Goal: Information Seeking & Learning: Learn about a topic

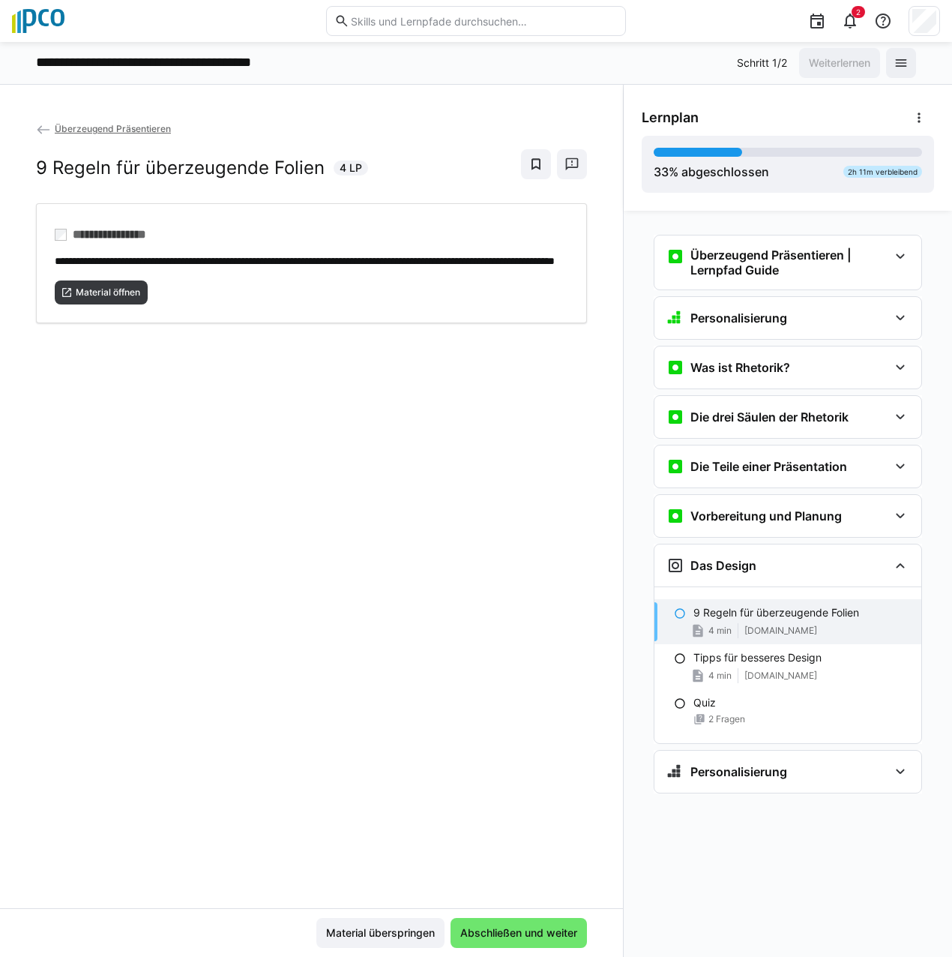
click at [438, 19] on input "text" at bounding box center [483, 20] width 268 height 13
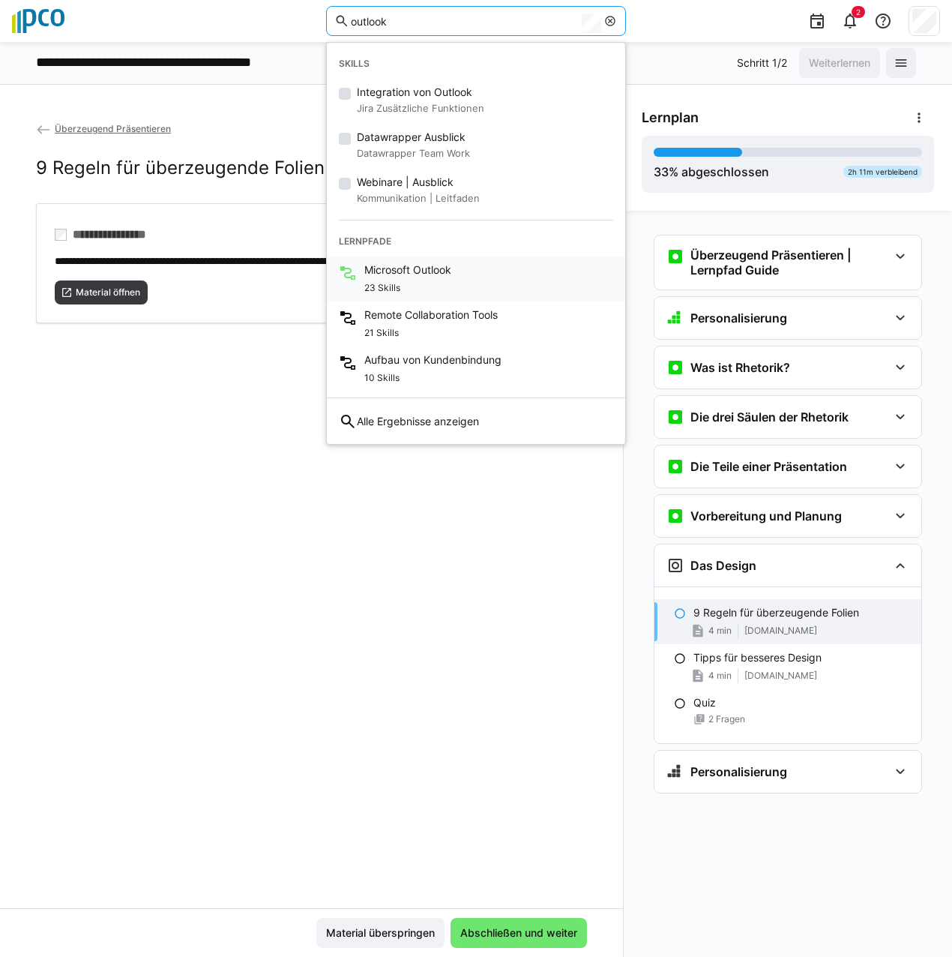
type input "outlook"
click at [409, 279] on div "23 Skills" at bounding box center [407, 286] width 87 height 18
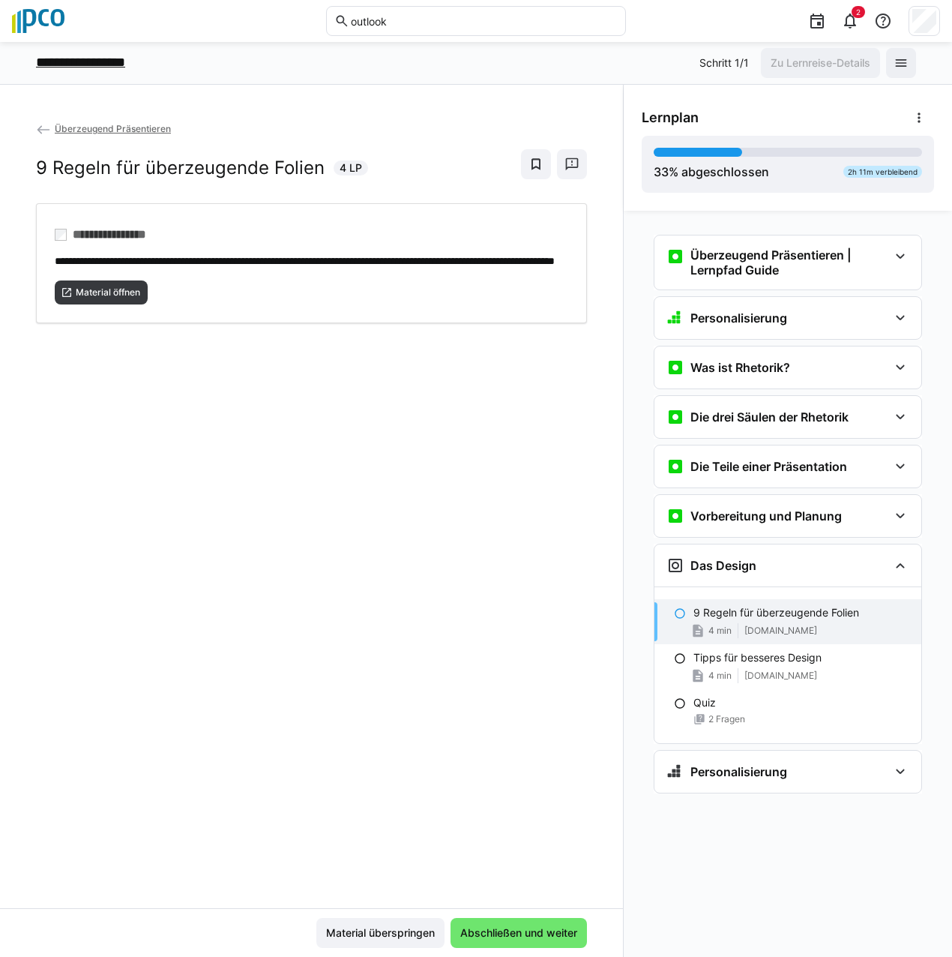
click at [133, 65] on p "**********" at bounding box center [93, 62] width 115 height 19
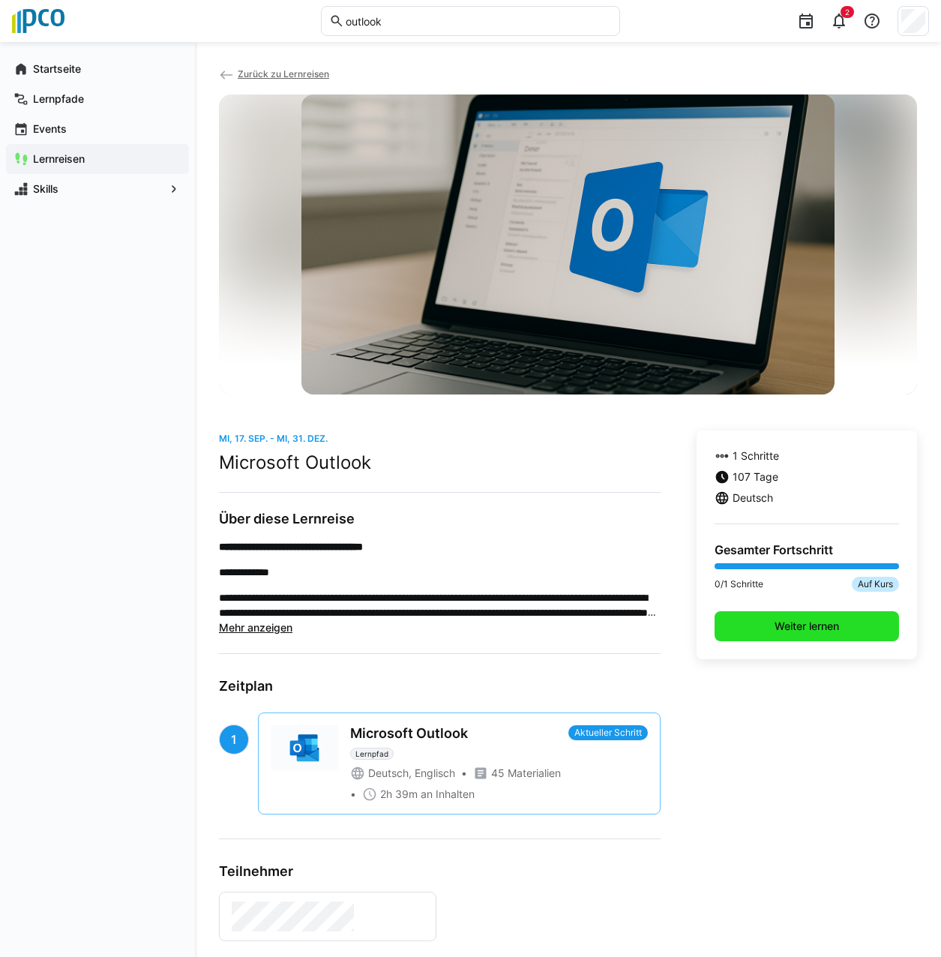
click at [819, 624] on span "Weiter lernen" at bounding box center [806, 625] width 69 height 15
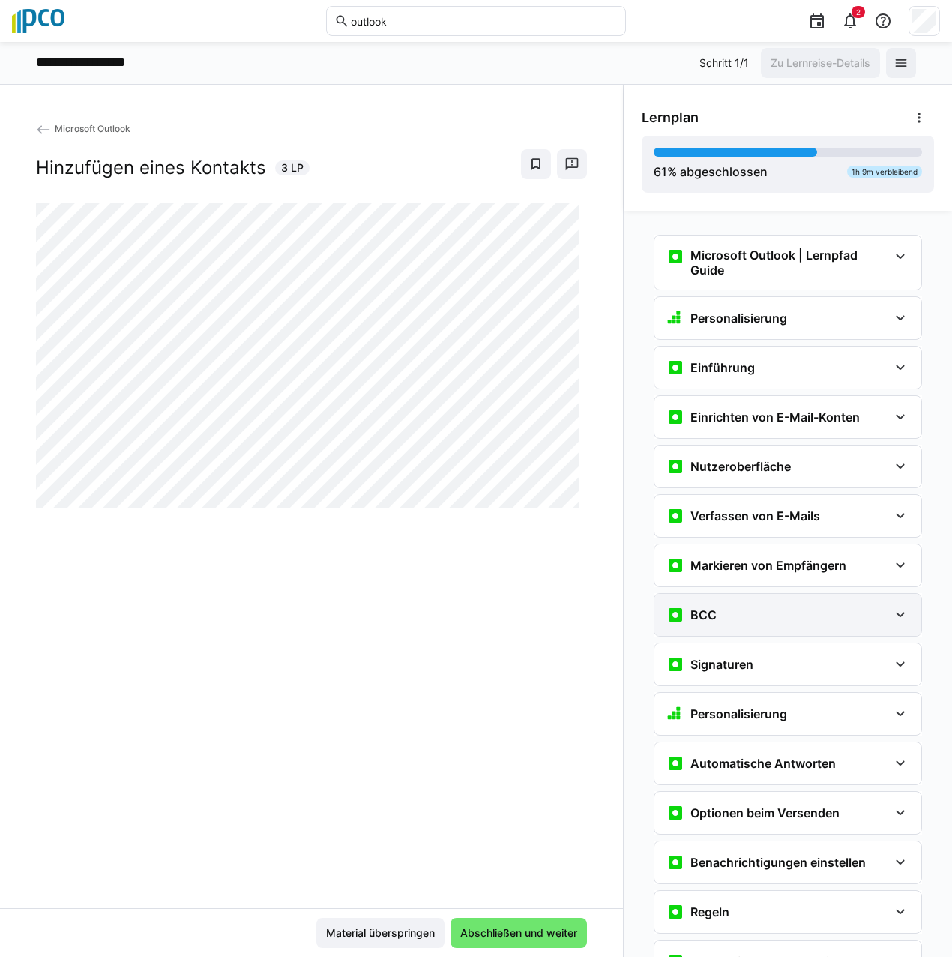
scroll to position [575, 0]
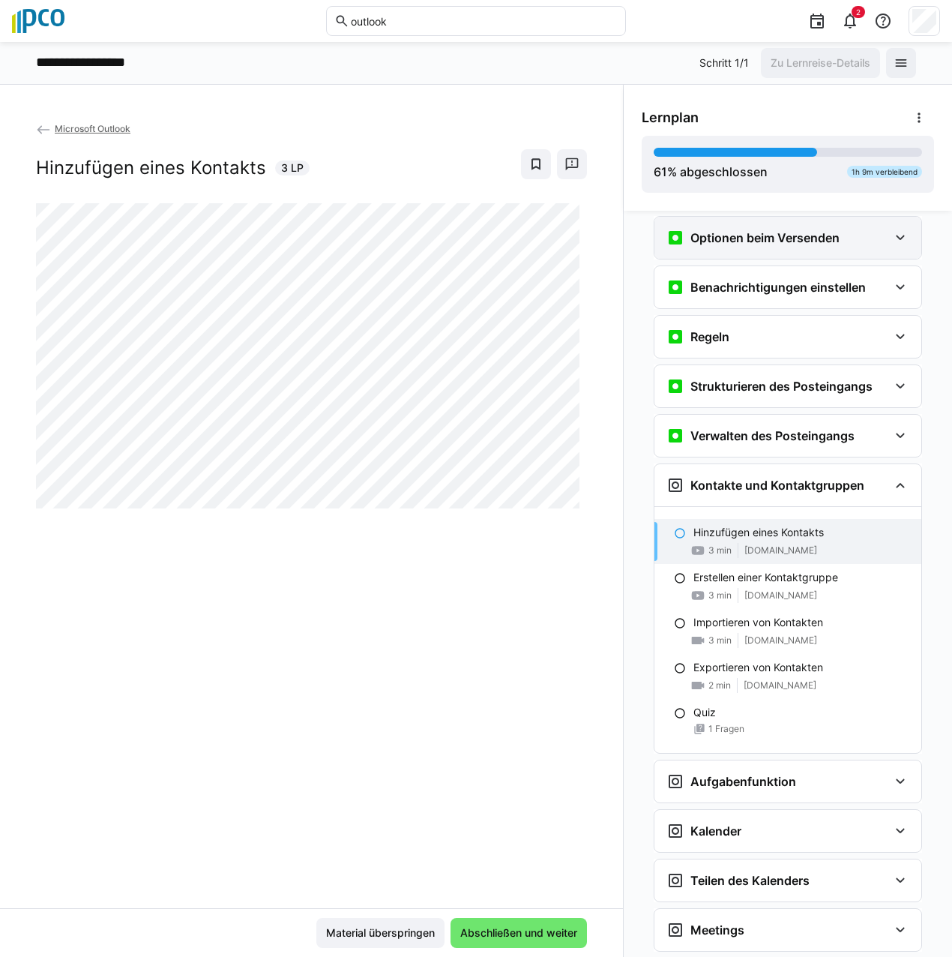
click at [903, 239] on div "Optionen beim Versenden" at bounding box center [787, 238] width 267 height 42
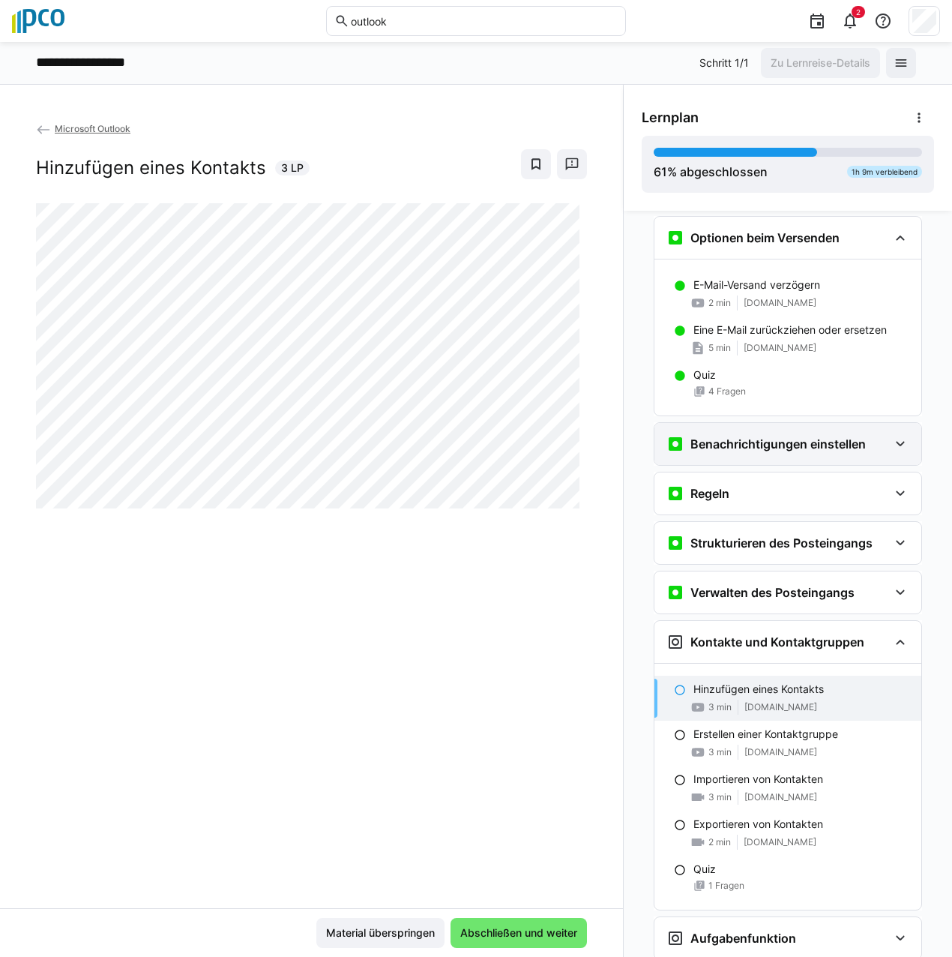
click at [900, 441] on eds-icon at bounding box center [900, 444] width 18 height 18
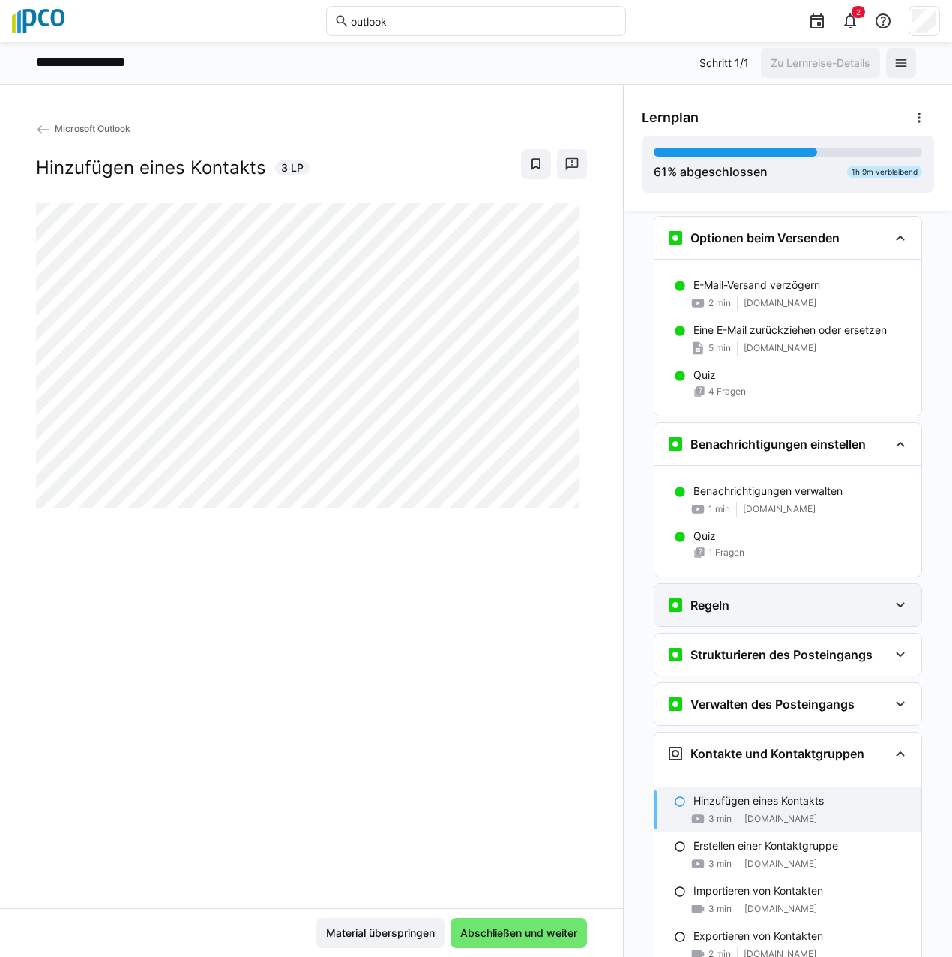
click at [894, 609] on eds-icon at bounding box center [900, 605] width 18 height 18
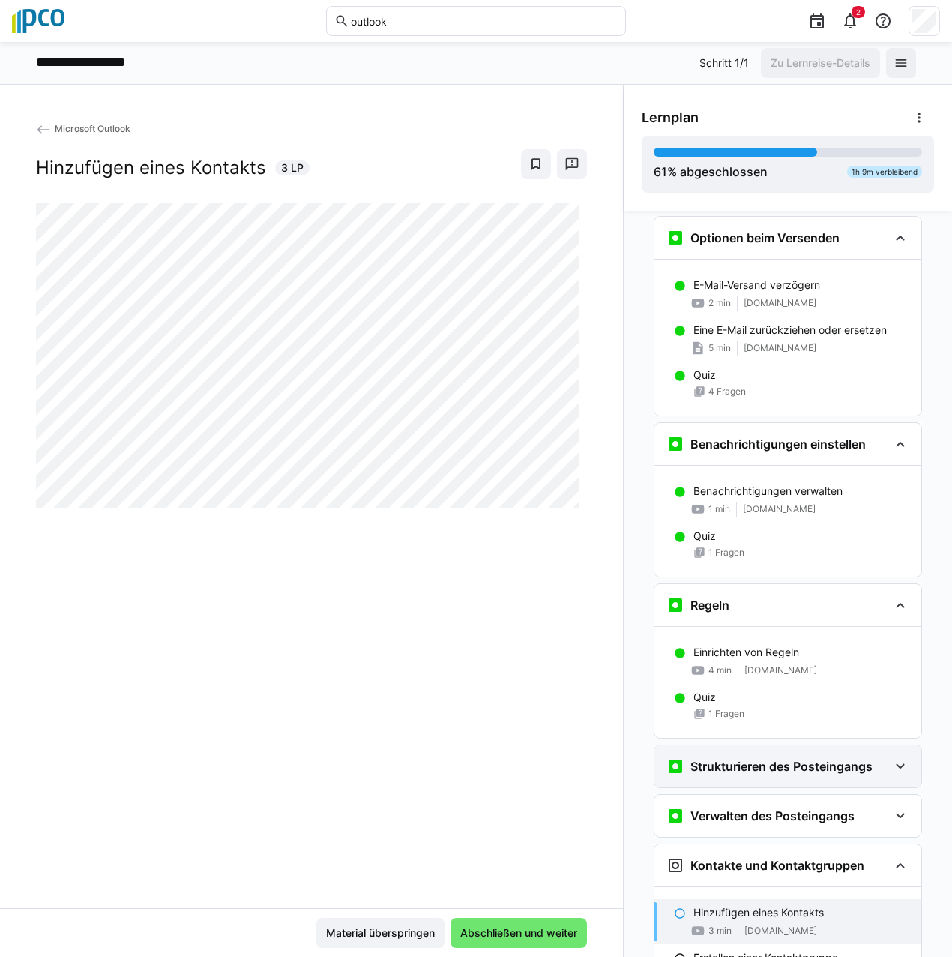
click at [900, 775] on div "Strukturieren des Posteingangs" at bounding box center [787, 766] width 267 height 42
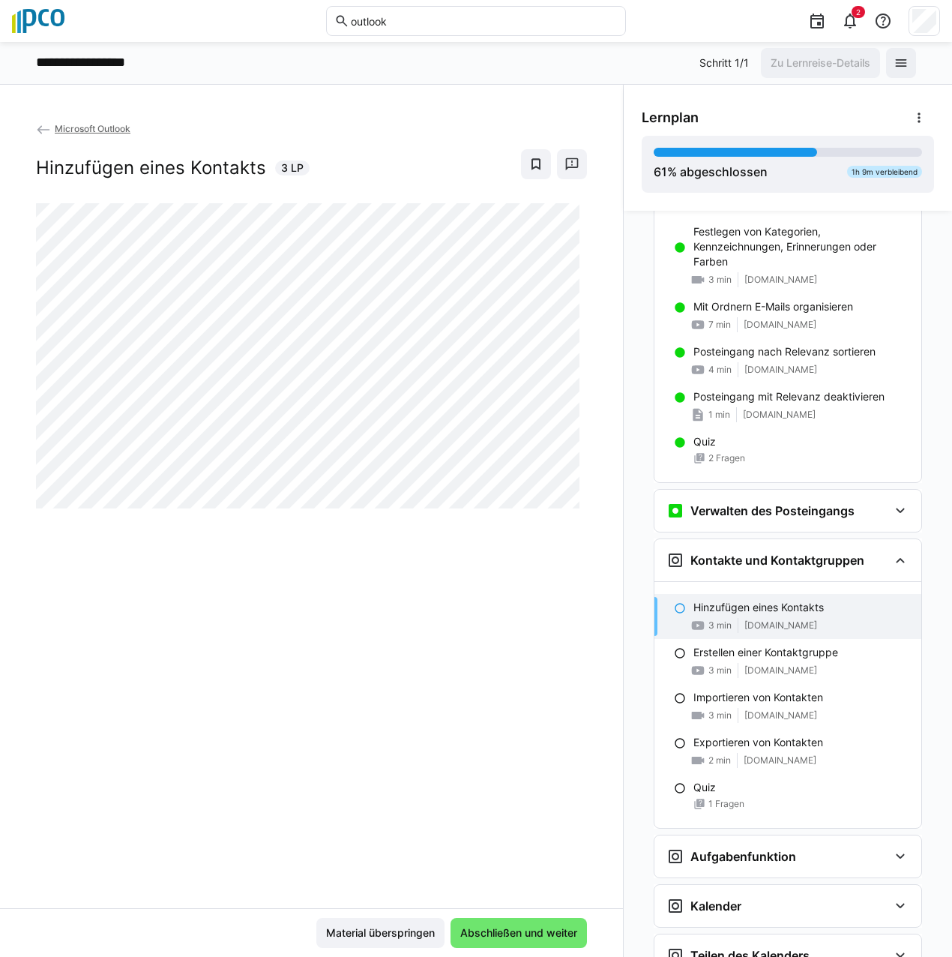
scroll to position [1221, 0]
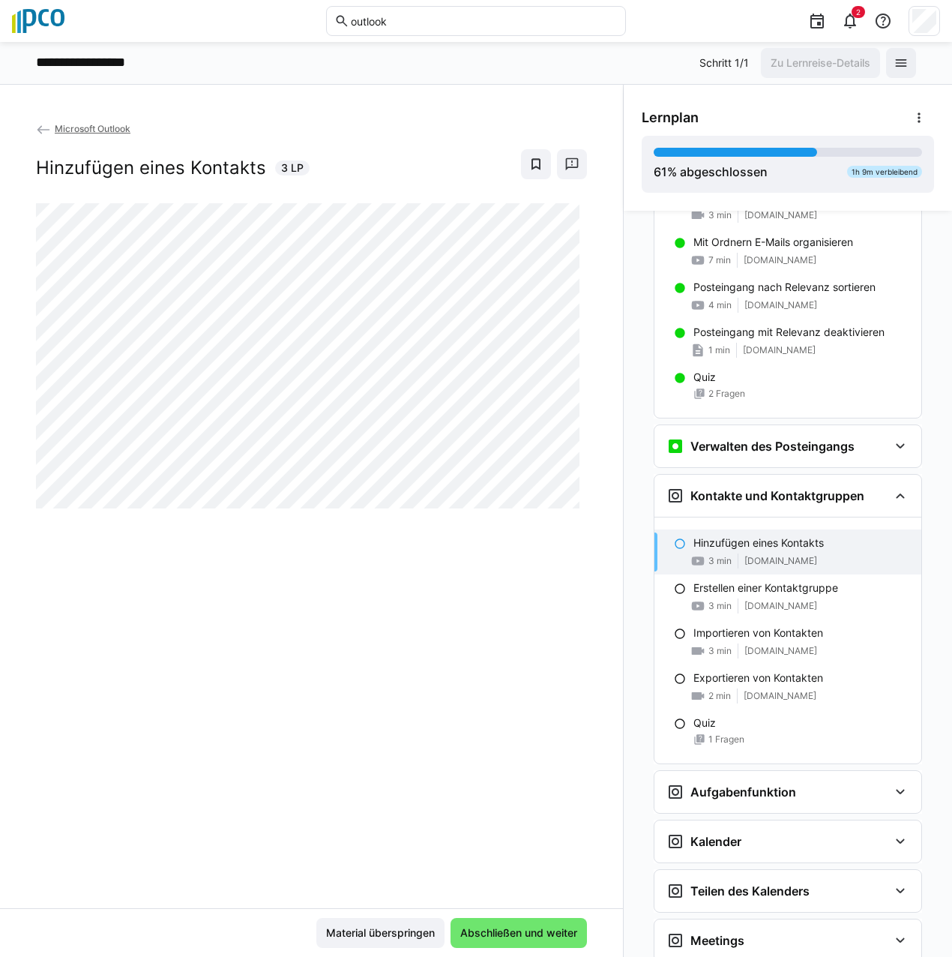
click at [755, 562] on span "[DOMAIN_NAME]" at bounding box center [780, 561] width 73 height 12
click at [736, 541] on p "Hinzufügen eines Kontakts" at bounding box center [758, 542] width 130 height 15
drag, startPoint x: 736, startPoint y: 541, endPoint x: 829, endPoint y: 565, distance: 96.0
click at [829, 565] on div "3 min [DOMAIN_NAME]" at bounding box center [801, 560] width 216 height 15
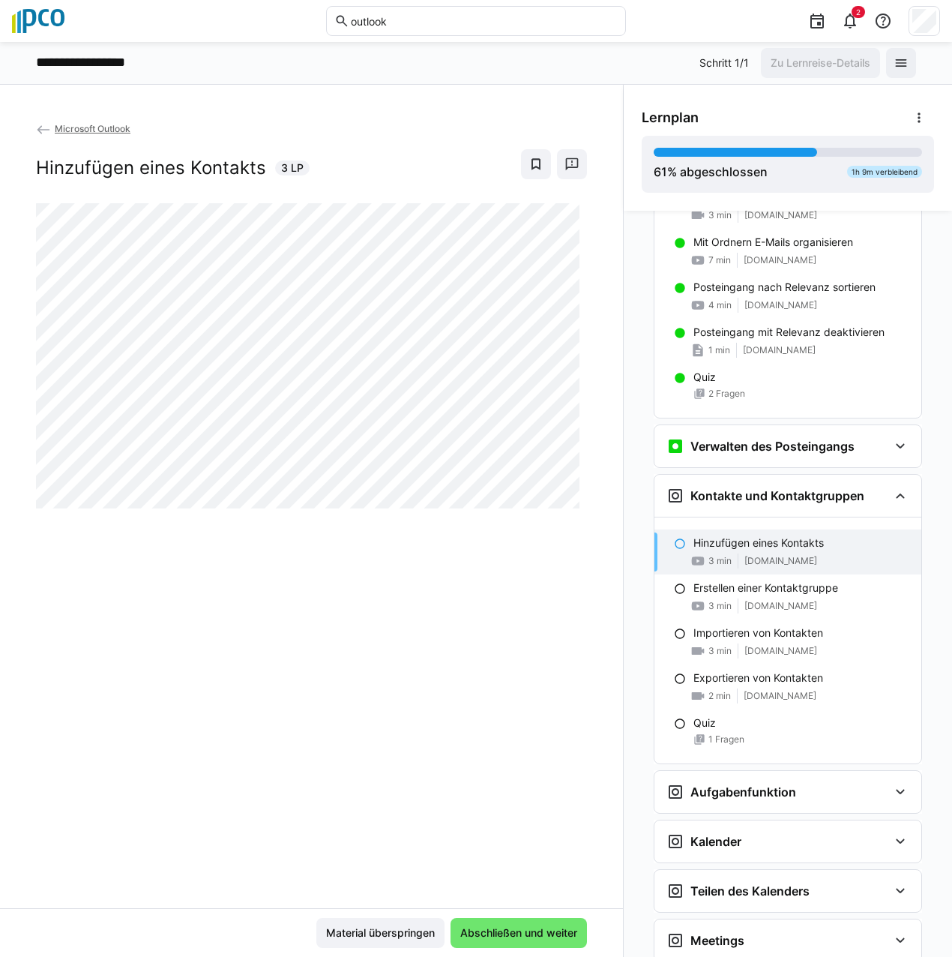
click at [709, 554] on div "3 min" at bounding box center [710, 560] width 41 height 15
click at [472, 930] on span "Abschließen und weiter" at bounding box center [518, 932] width 121 height 15
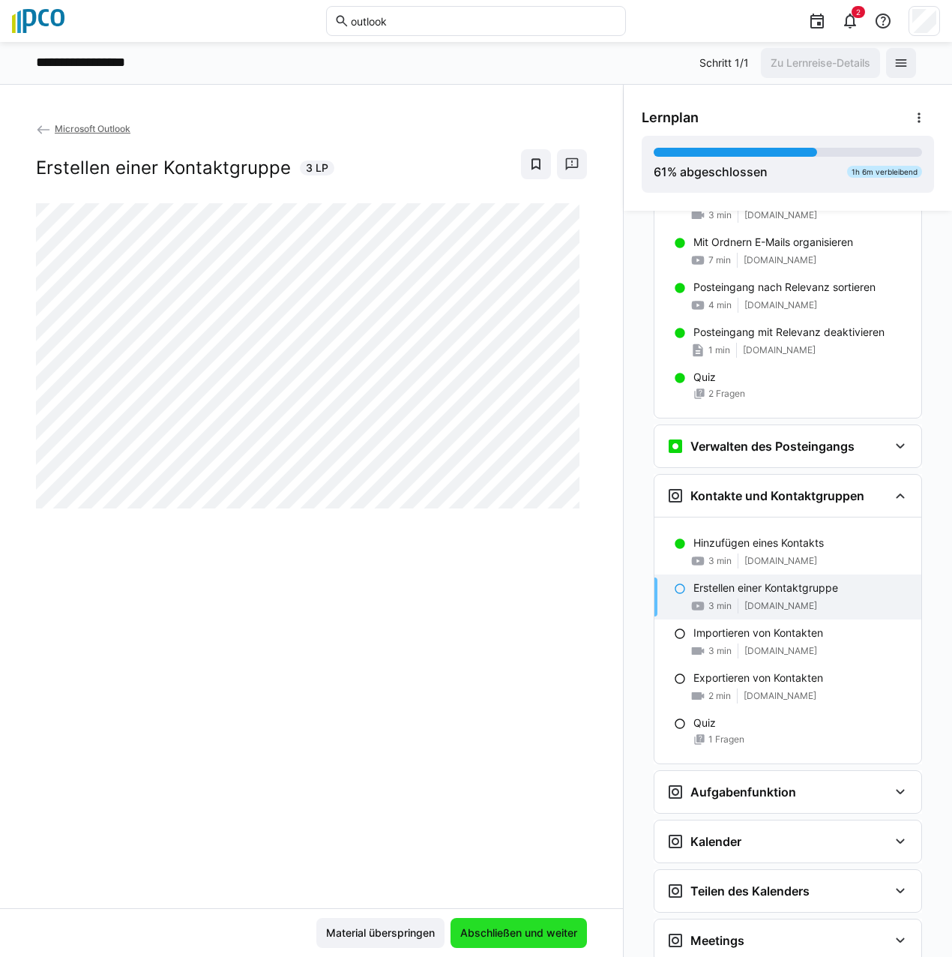
click at [552, 942] on span "Abschließen und weiter" at bounding box center [519, 933] width 136 height 30
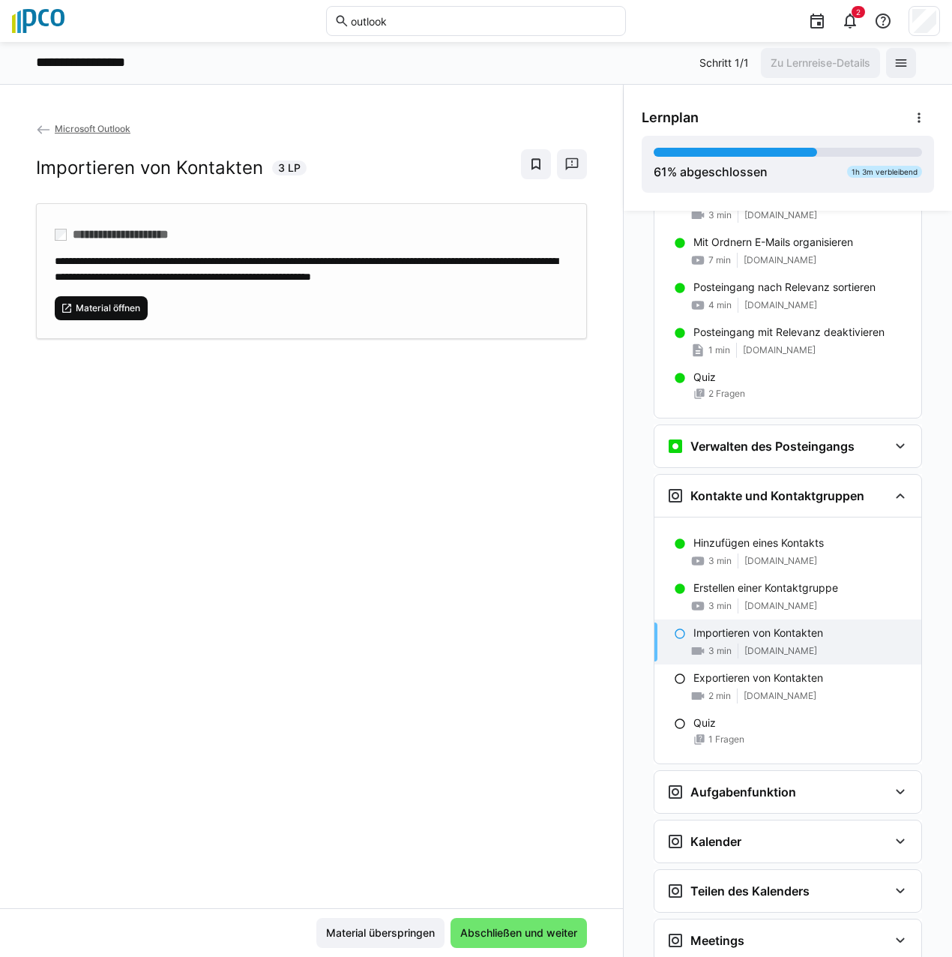
click at [102, 314] on span "Material öffnen" at bounding box center [107, 308] width 67 height 12
click at [660, 645] on div "Importieren von Kontakten 3 min [DOMAIN_NAME]" at bounding box center [787, 641] width 267 height 45
click at [676, 636] on eds-icon at bounding box center [680, 633] width 12 height 12
click at [530, 924] on span "Abschließen und weiter" at bounding box center [519, 933] width 136 height 30
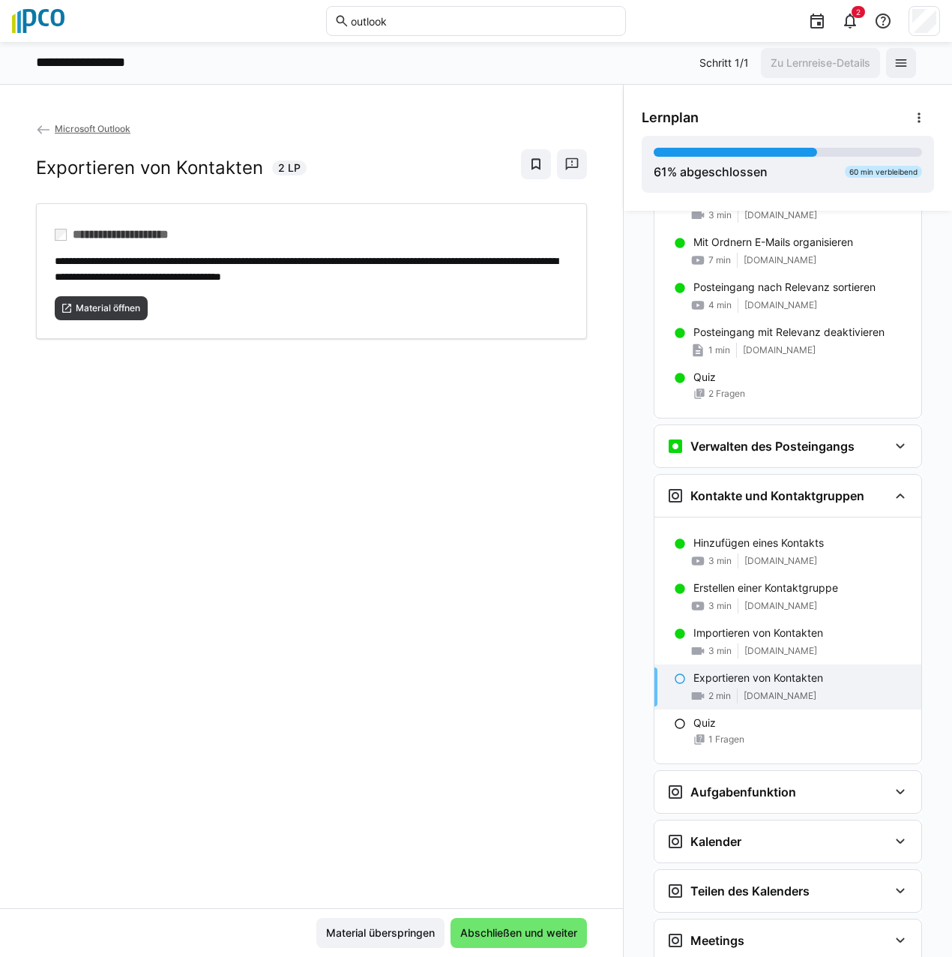
click at [741, 689] on div "2 min [DOMAIN_NAME]" at bounding box center [801, 695] width 216 height 15
click at [546, 931] on span "Abschließen und weiter" at bounding box center [518, 932] width 121 height 15
click at [105, 313] on span "Material öffnen" at bounding box center [101, 308] width 93 height 24
click at [708, 692] on span "2 min" at bounding box center [719, 696] width 22 height 12
click at [699, 683] on p "Exportieren von Kontakten" at bounding box center [758, 677] width 130 height 15
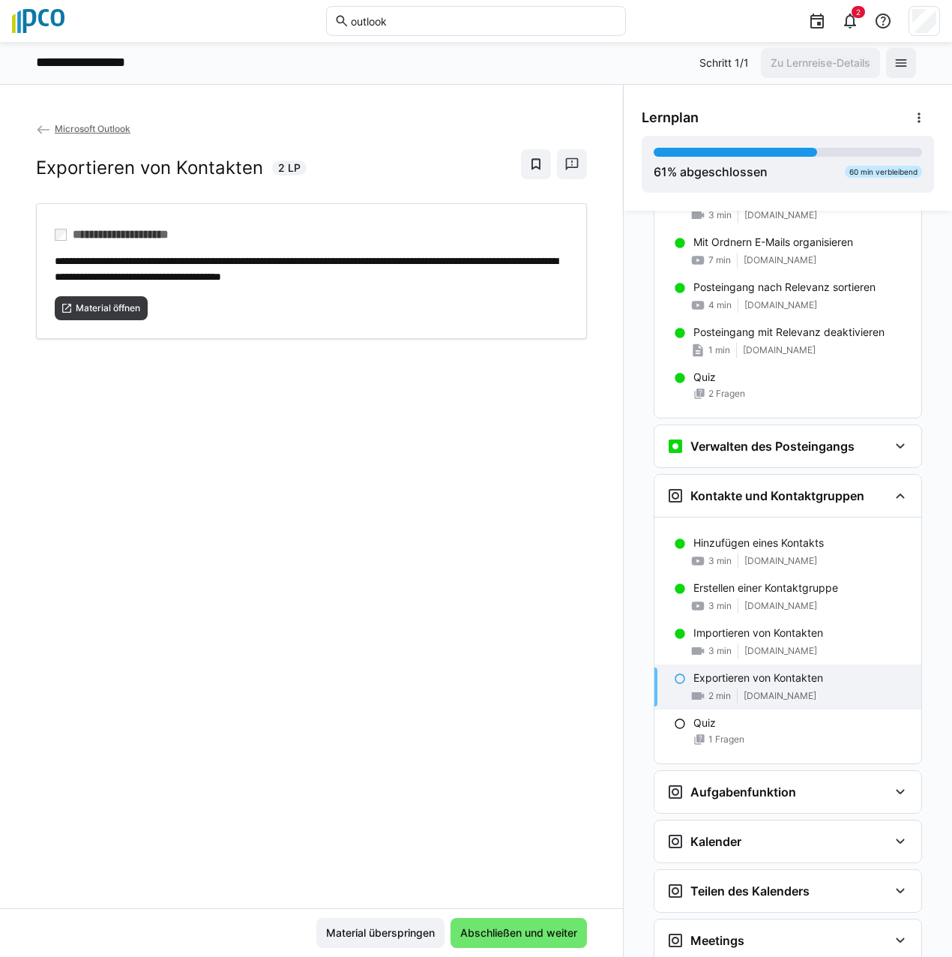
click at [674, 673] on eds-icon at bounding box center [680, 678] width 12 height 12
click at [536, 939] on span "Abschließen und weiter" at bounding box center [518, 932] width 121 height 15
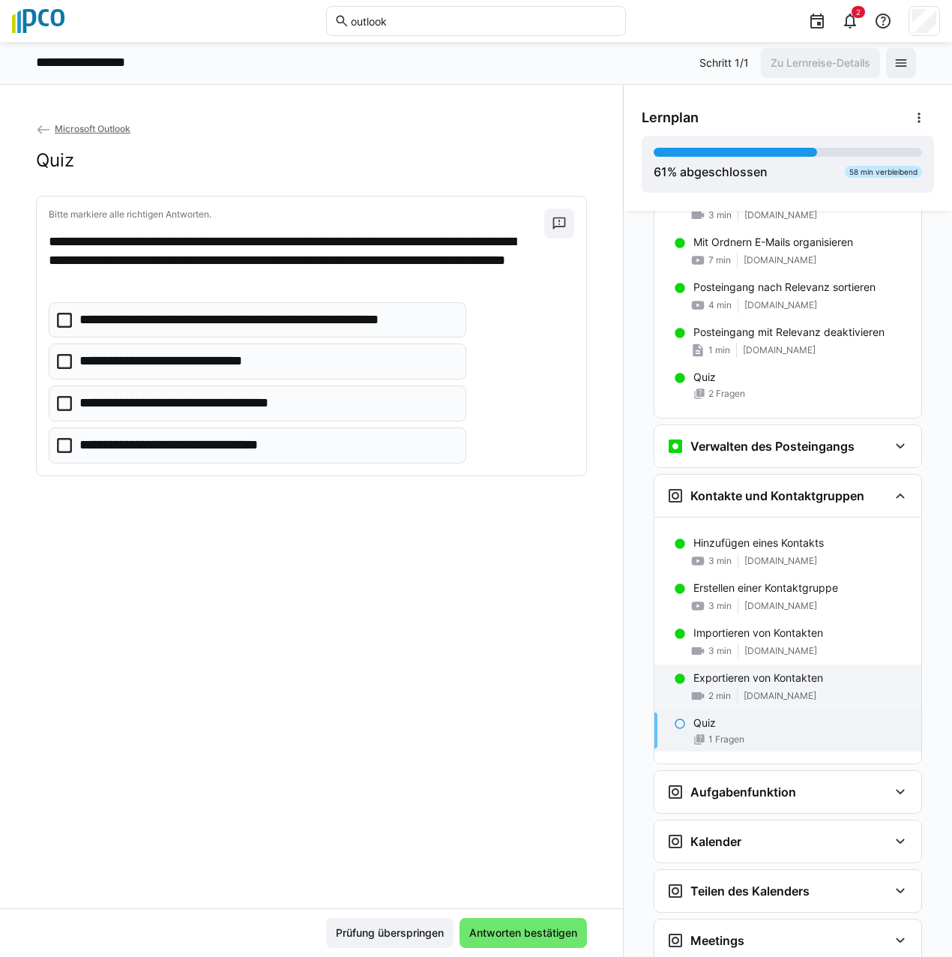
click at [734, 685] on div "Exportieren von Kontakten 2 min [DOMAIN_NAME]" at bounding box center [787, 686] width 267 height 45
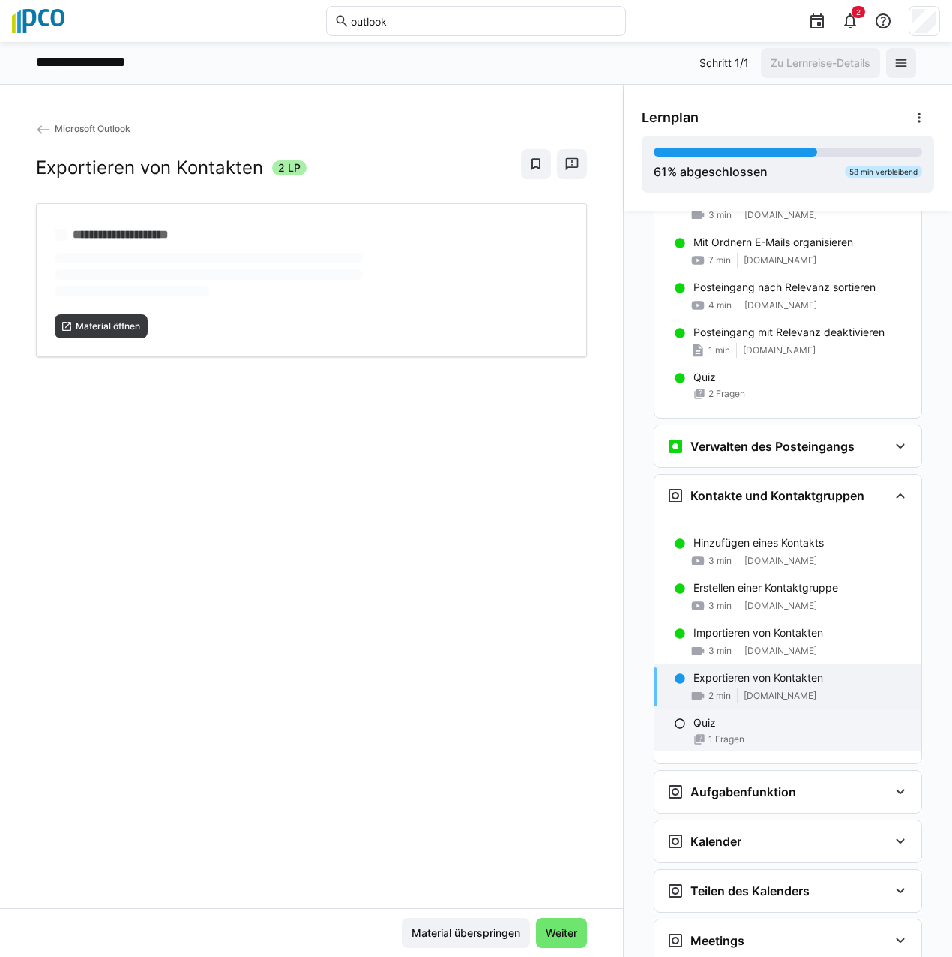
click at [708, 744] on span "1 Fragen" at bounding box center [726, 739] width 36 height 12
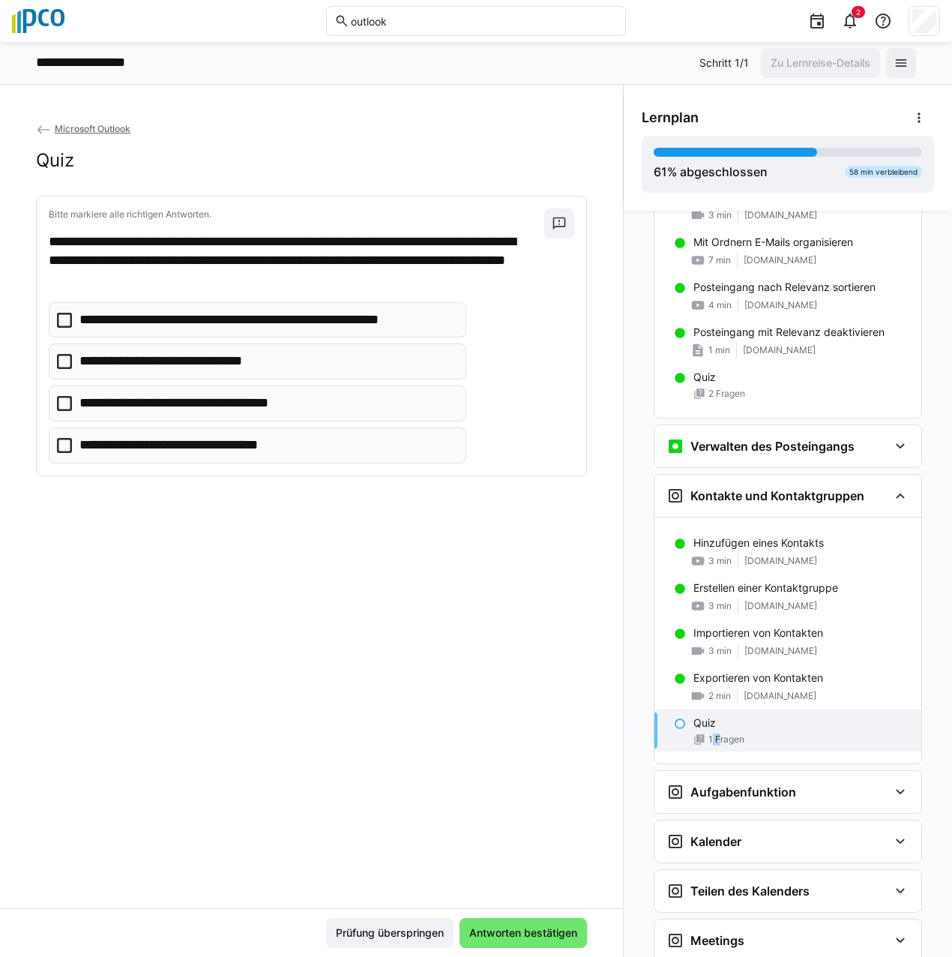
click at [708, 744] on span "1 Fragen" at bounding box center [726, 739] width 36 height 12
click at [63, 360] on icon at bounding box center [64, 361] width 15 height 15
click at [64, 449] on icon at bounding box center [64, 445] width 15 height 15
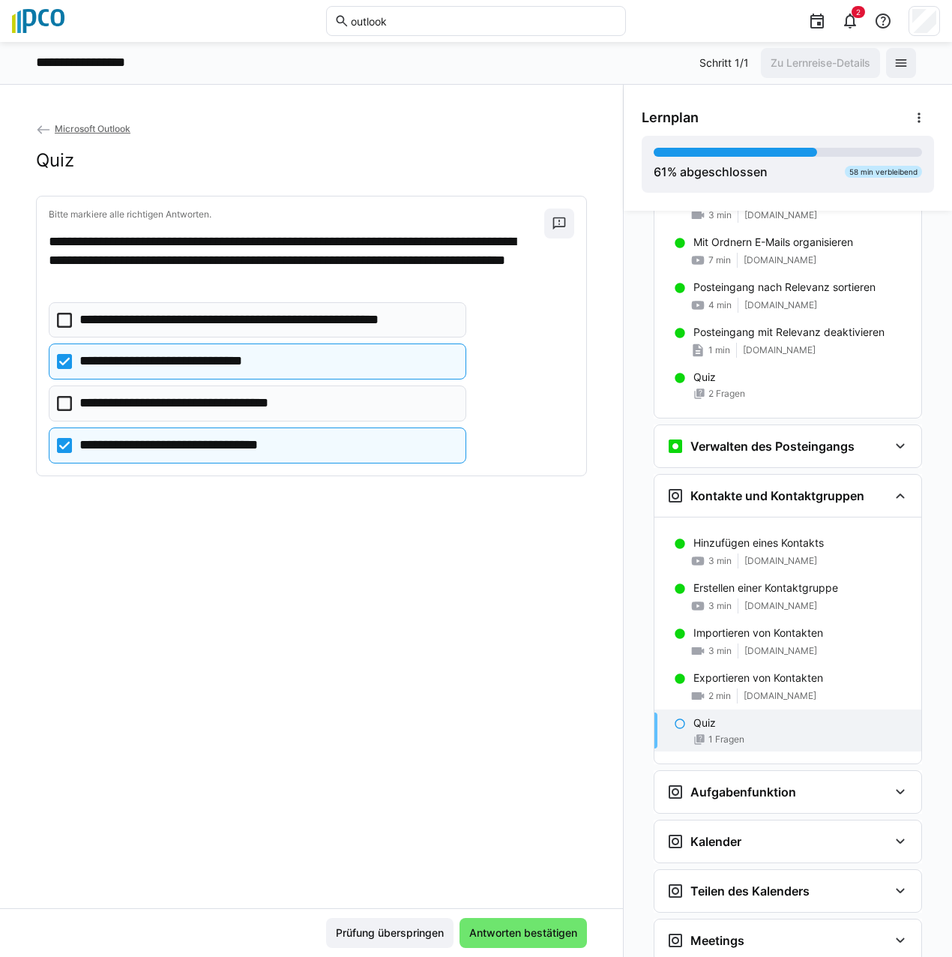
click at [533, 948] on div "Prüfung überspringen Antworten bestätigen" at bounding box center [311, 932] width 623 height 49
click at [541, 939] on span "Antworten bestätigen" at bounding box center [523, 933] width 127 height 30
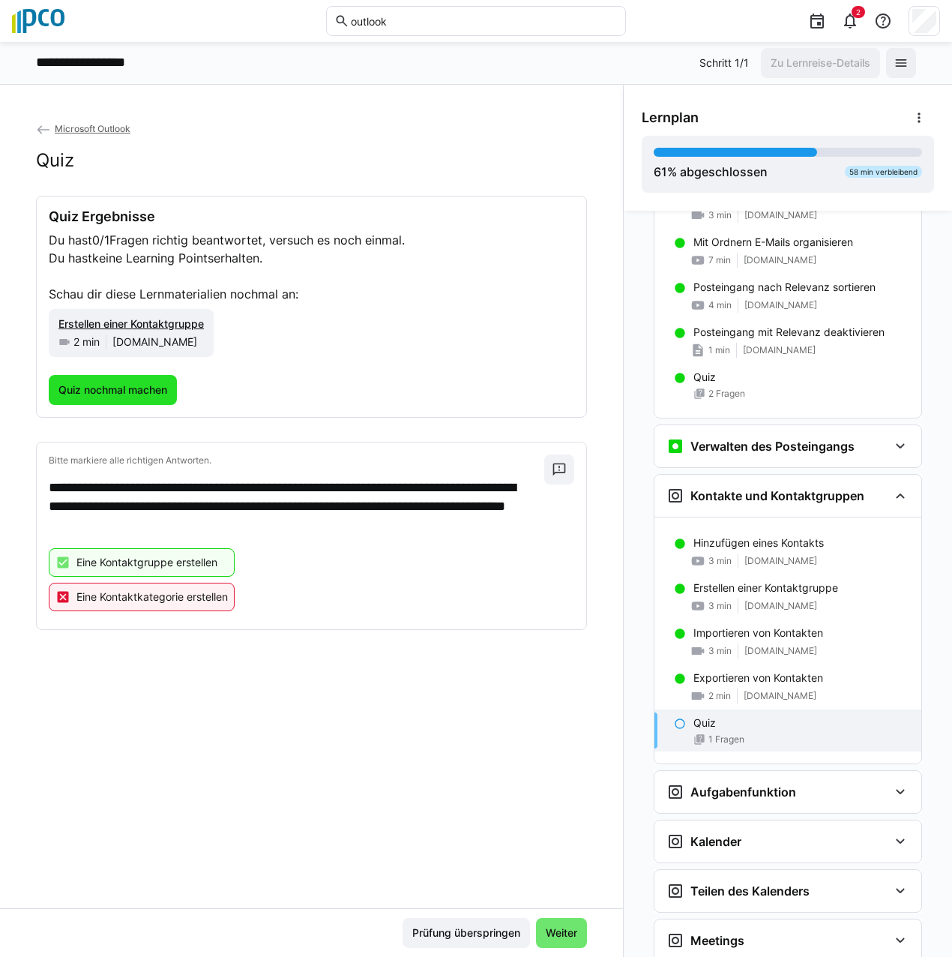
click at [117, 390] on span "Quiz nochmal machen" at bounding box center [112, 389] width 113 height 15
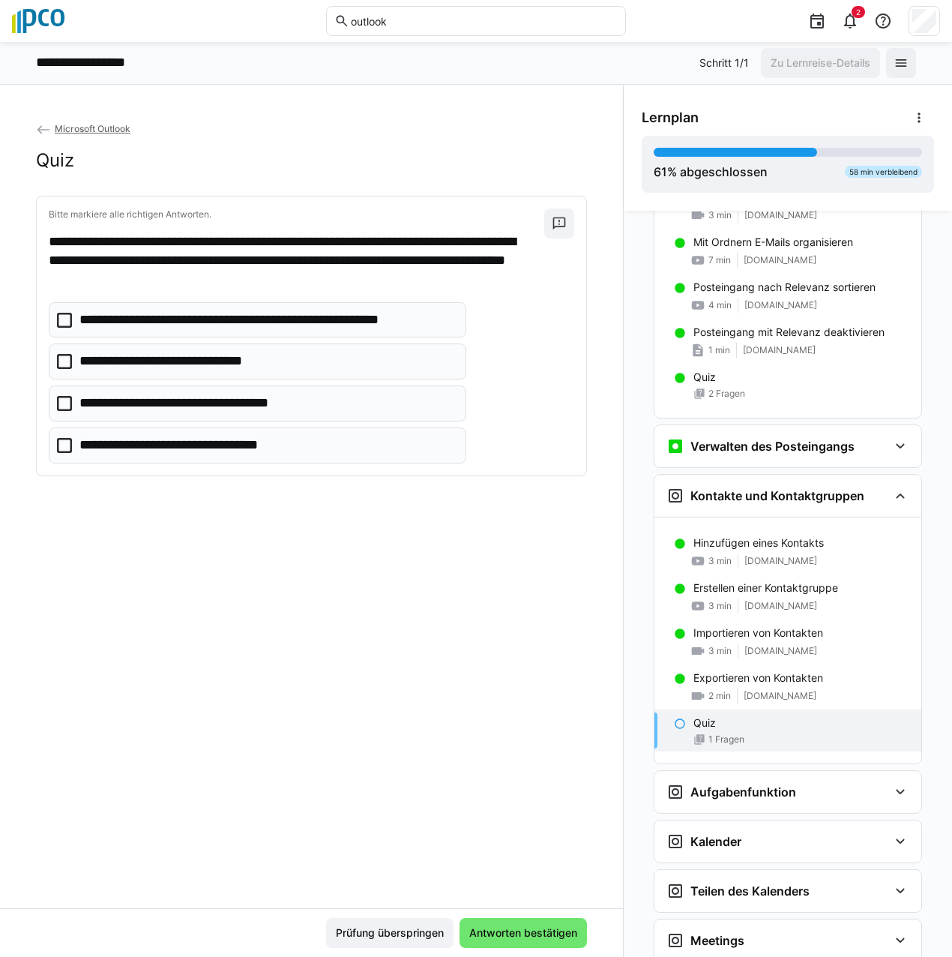
click at [67, 363] on icon at bounding box center [64, 361] width 15 height 15
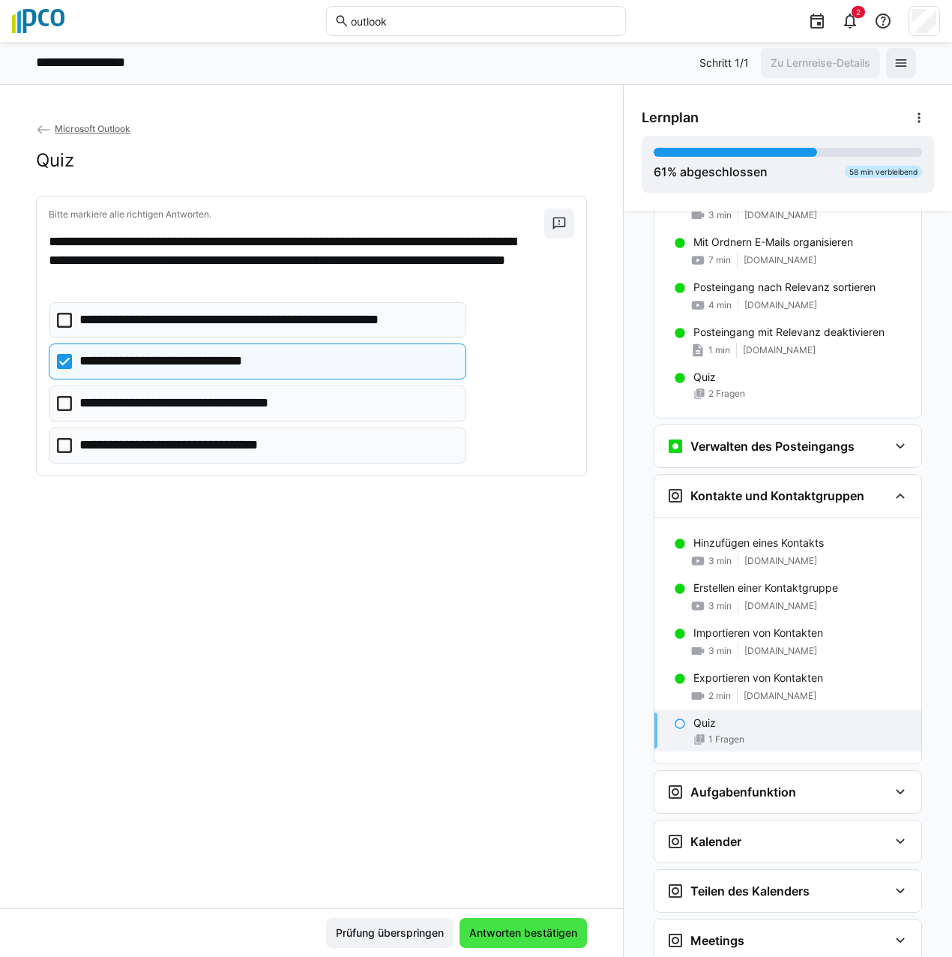
click at [544, 923] on span "Antworten bestätigen" at bounding box center [523, 933] width 127 height 30
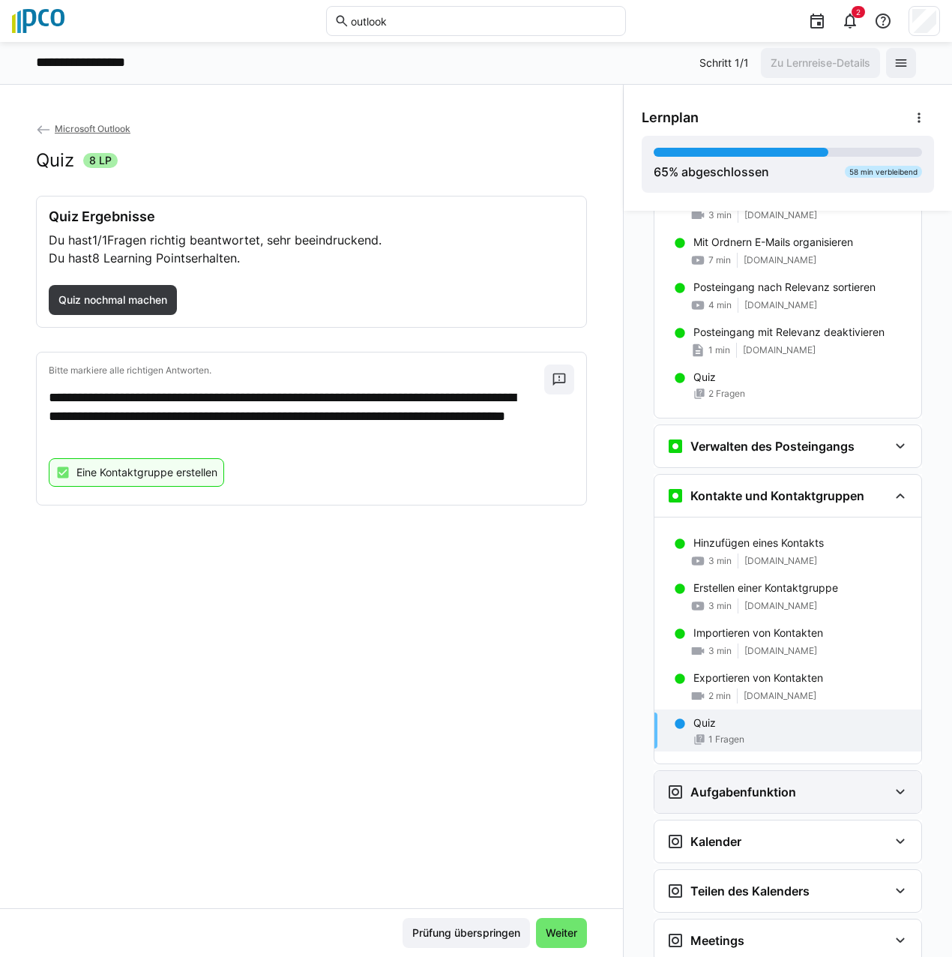
click at [892, 787] on eds-icon at bounding box center [900, 792] width 18 height 18
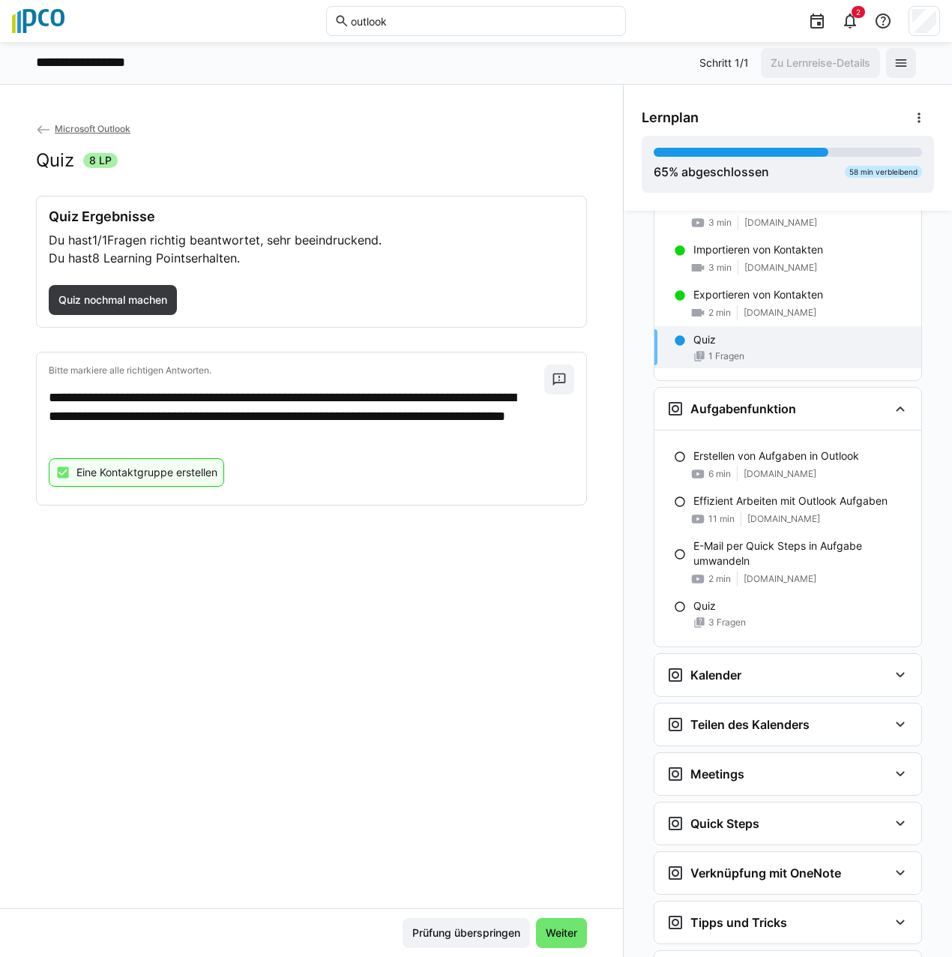
scroll to position [1688, 0]
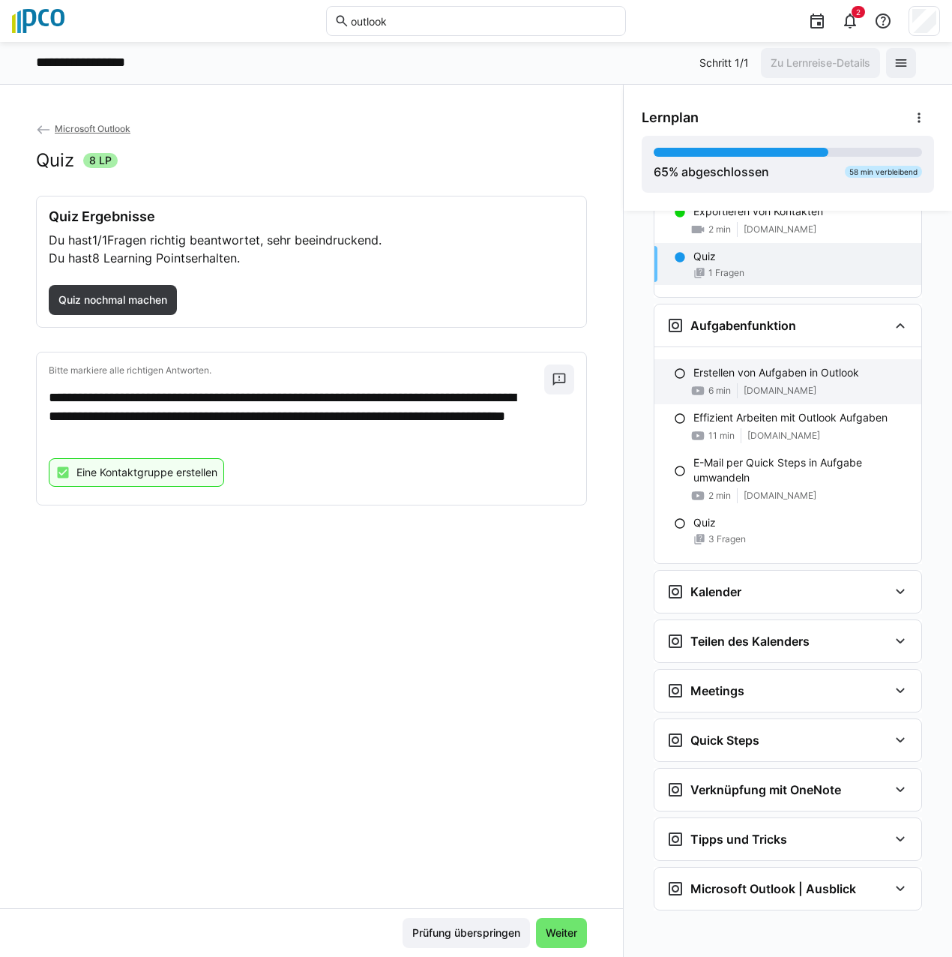
click at [674, 375] on eds-icon at bounding box center [680, 373] width 12 height 12
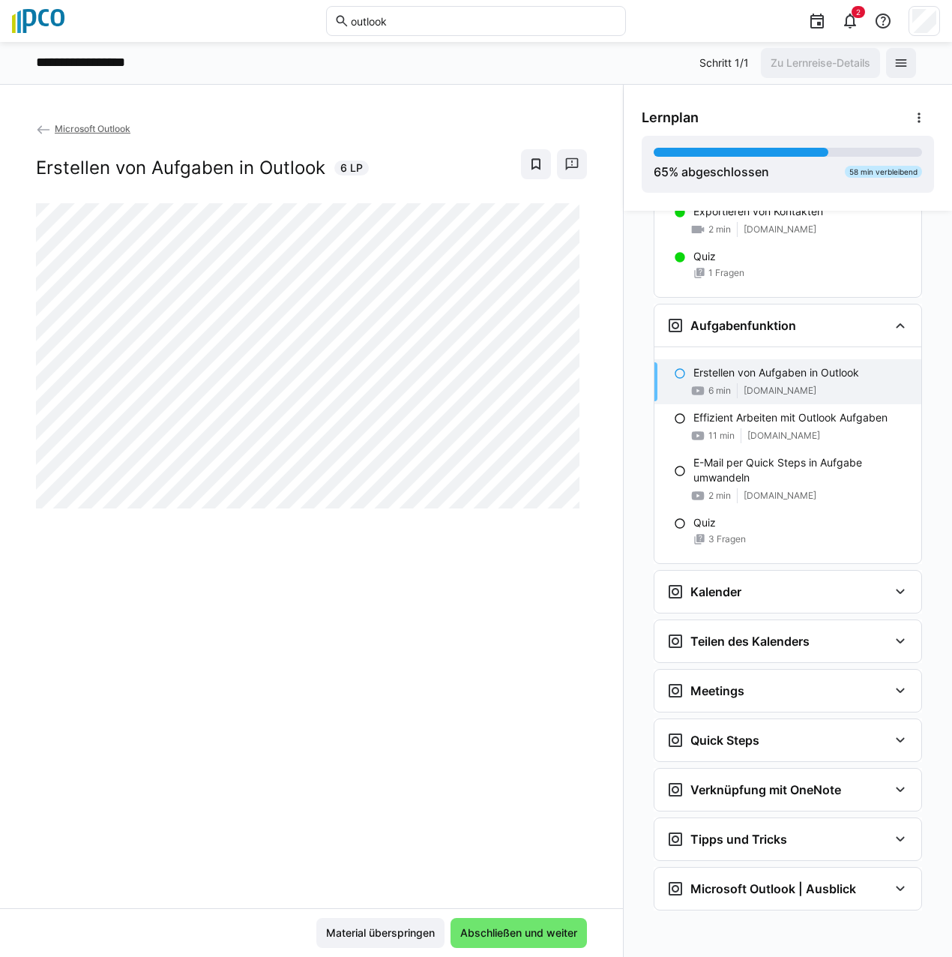
click at [476, 597] on div "Microsoft Outlook Erstellen von Aufgaben in Outlook 6 LP" at bounding box center [311, 514] width 623 height 787
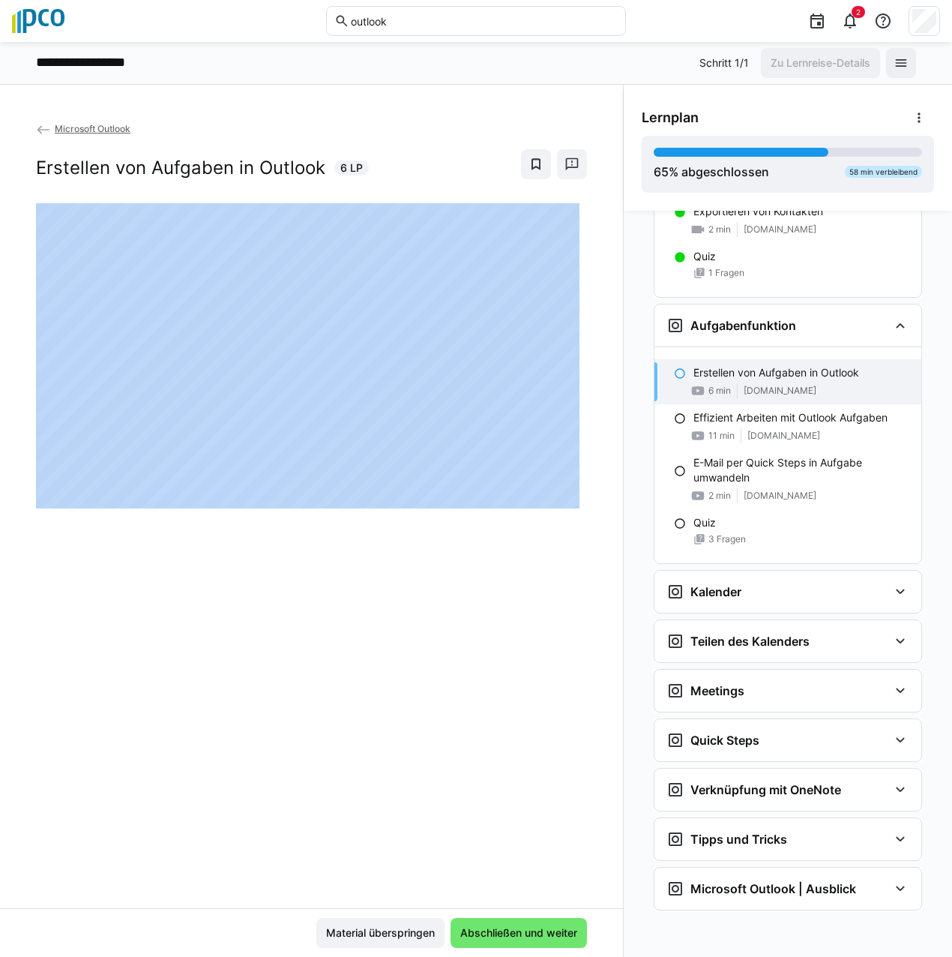
click at [476, 597] on div "Microsoft Outlook Erstellen von Aufgaben in Outlook 6 LP" at bounding box center [311, 514] width 623 height 787
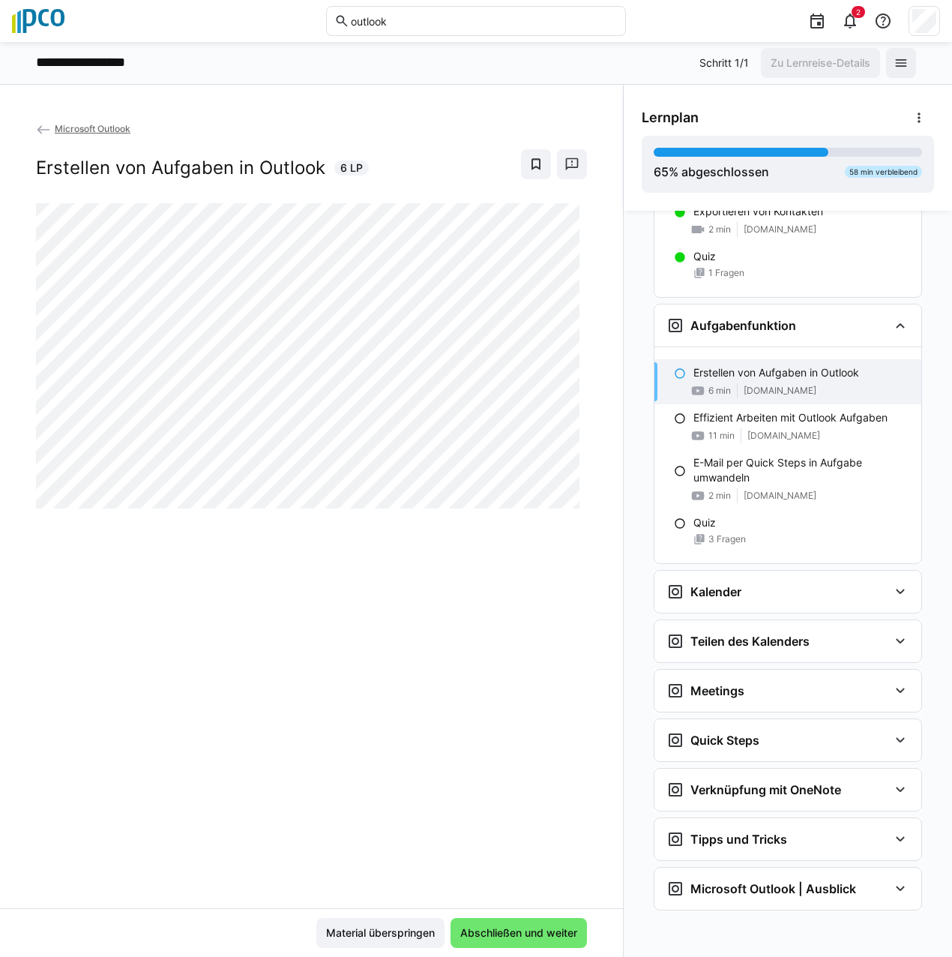
click at [674, 370] on eds-icon at bounding box center [680, 373] width 12 height 12
